Goal: Transaction & Acquisition: Book appointment/travel/reservation

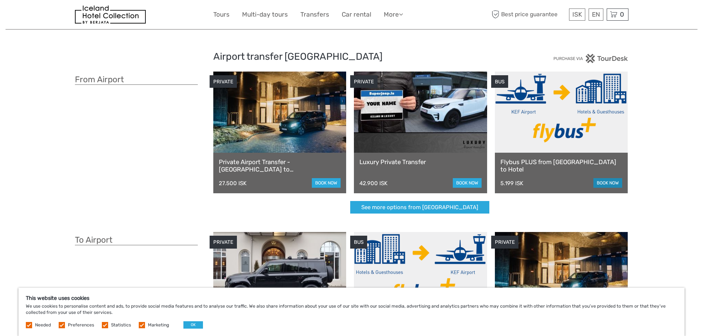
click at [608, 184] on link "book now" at bounding box center [607, 183] width 29 height 10
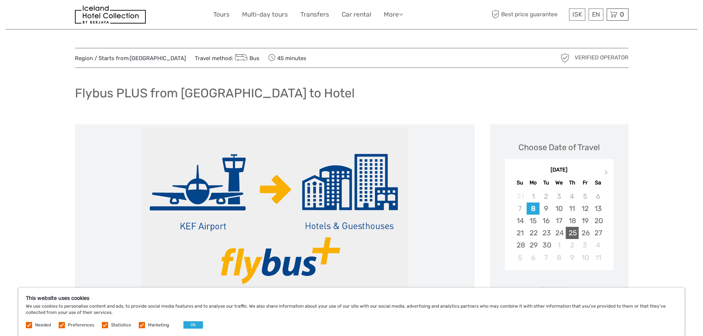
click at [571, 233] on div "25" at bounding box center [572, 233] width 13 height 12
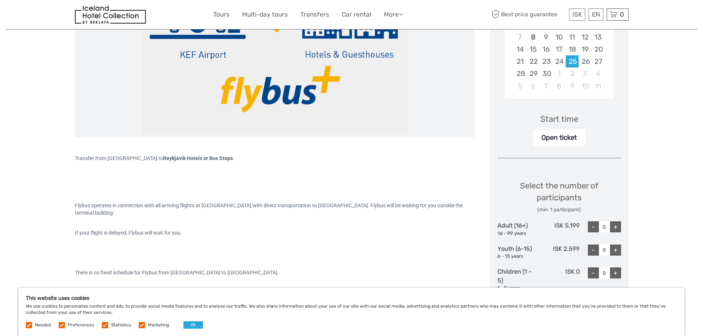
scroll to position [175, 0]
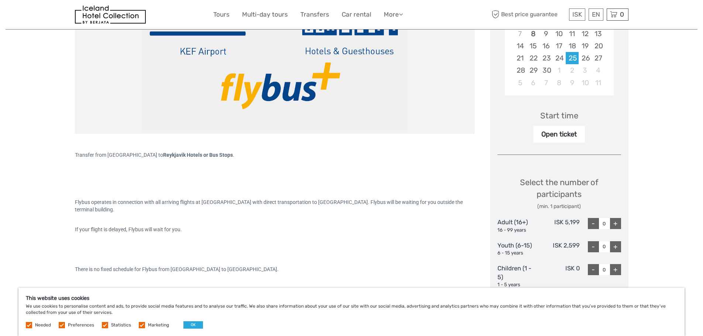
click at [617, 224] on div "+" at bounding box center [615, 223] width 11 height 11
type input "2"
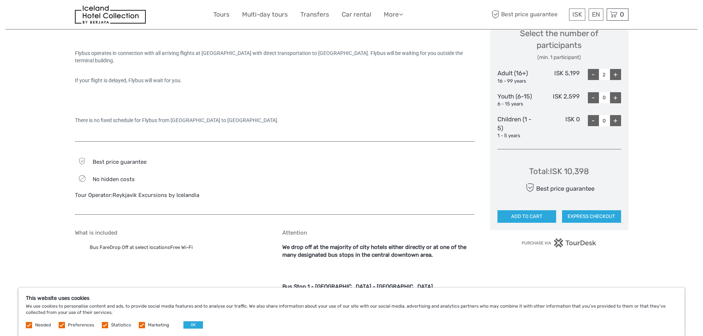
scroll to position [330, 0]
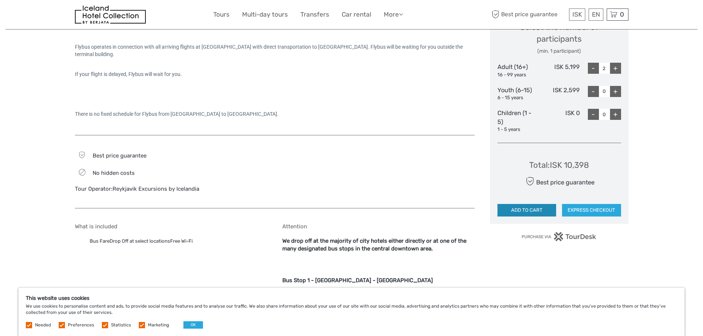
click at [537, 211] on button "ADD TO CART" at bounding box center [526, 210] width 59 height 13
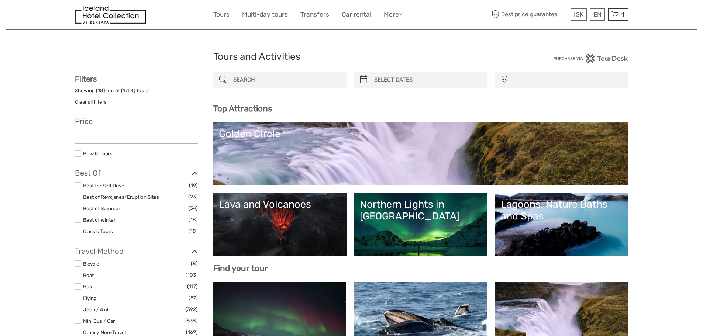
select select
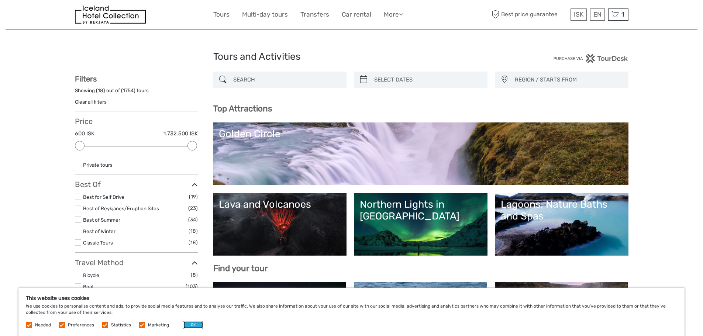
click at [191, 324] on button "OK" at bounding box center [193, 324] width 20 height 7
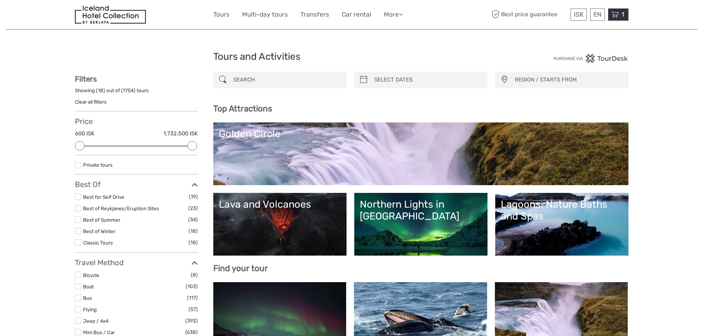
click at [619, 15] on div "1 Items Flybus PLUS from Keflavik Airport to Hotel 2x Adult (16+) Thursday, 25 …" at bounding box center [618, 14] width 20 height 12
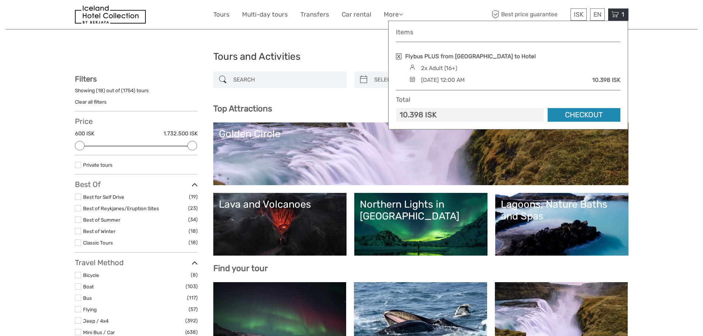
click at [582, 114] on link "Checkout" at bounding box center [583, 115] width 73 height 14
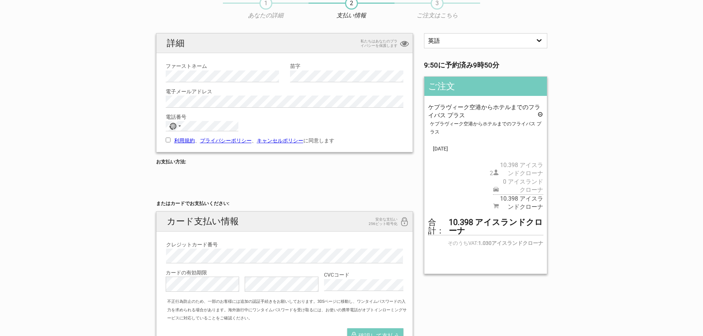
scroll to position [37, 0]
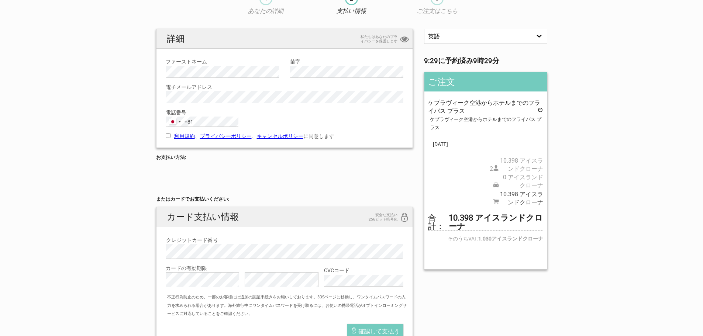
click at [169, 134] on input "利用規約 、 プライバシーポリシー 、 キャンセルポリシー に同意します" at bounding box center [168, 135] width 5 height 5
checkbox input "true"
click at [488, 310] on div "英語 スペイン語 ドイツ語 8:04 に予約済み 8時04分 ご注文 ケプラヴィーク空港からホテルまでのフライバス プラス ケプラヴィーク空港からホテルまでの…" at bounding box center [352, 193] width 402 height 328
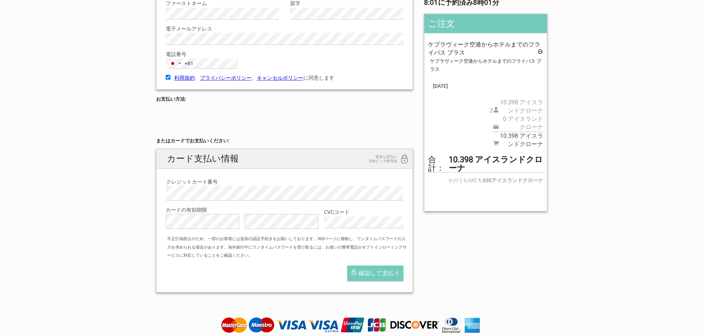
scroll to position [99, 0]
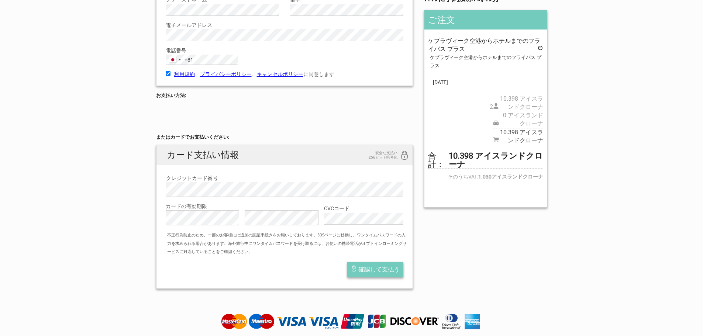
click at [375, 267] on font "確認して支払う" at bounding box center [378, 269] width 41 height 7
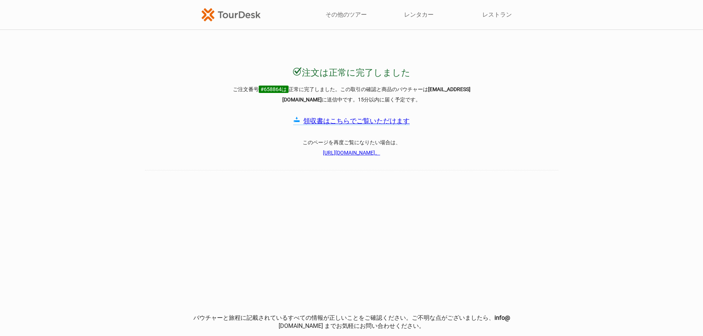
click at [357, 120] on font "領収書はこちらでご覧いただけます" at bounding box center [356, 121] width 106 height 8
